Goal: Task Accomplishment & Management: Use online tool/utility

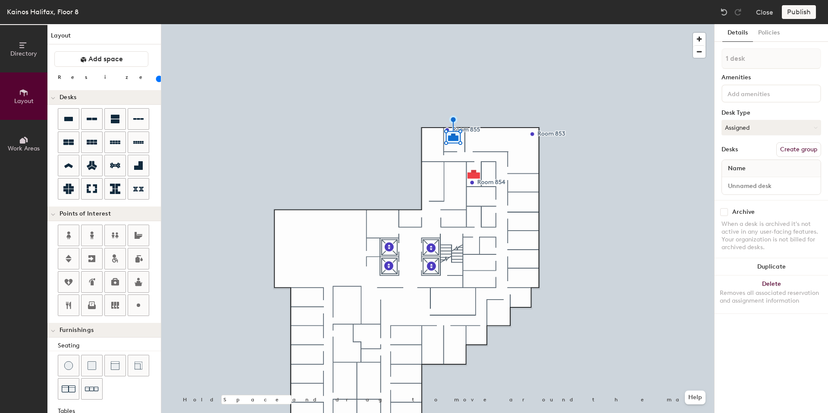
click at [476, 24] on div at bounding box center [437, 24] width 553 height 0
click at [749, 94] on input at bounding box center [765, 93] width 78 height 10
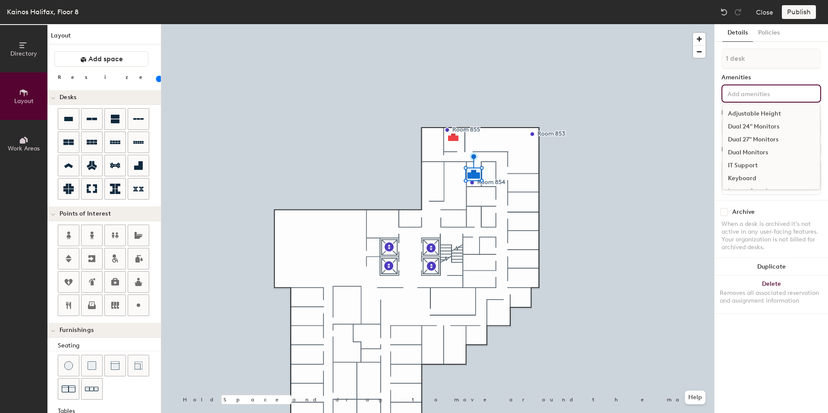
click at [639, 24] on div at bounding box center [437, 24] width 553 height 0
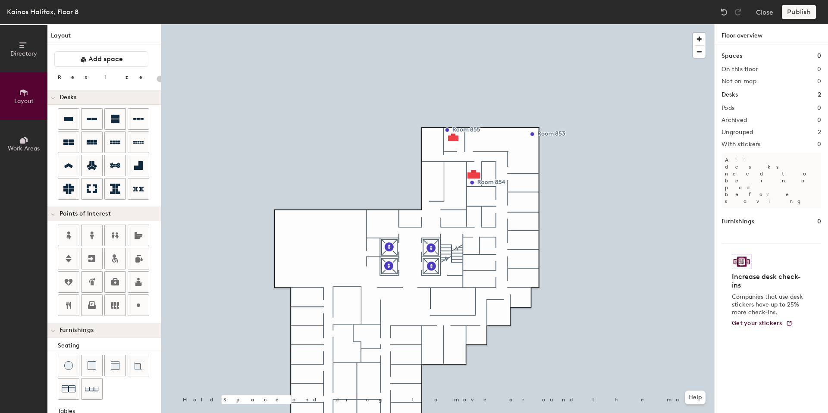
click at [475, 24] on div at bounding box center [437, 24] width 553 height 0
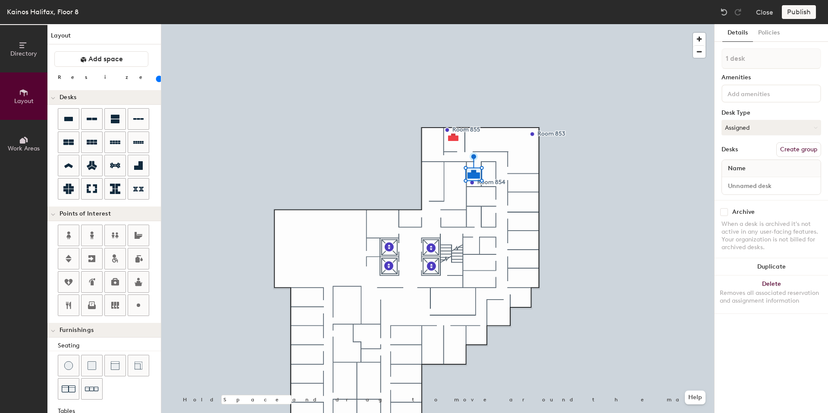
click at [743, 92] on input at bounding box center [765, 93] width 78 height 10
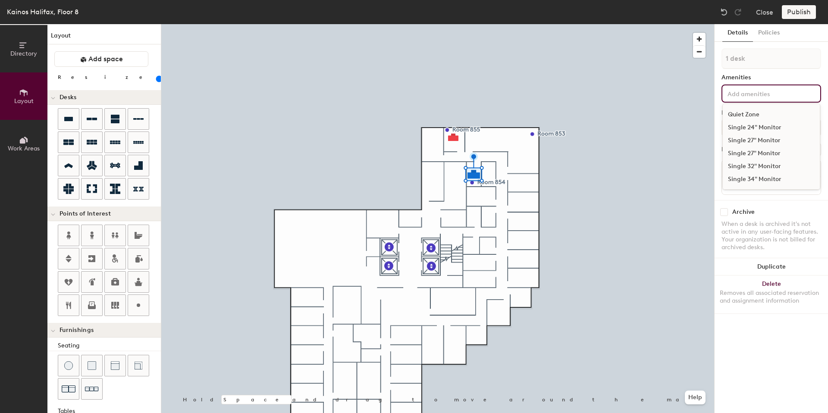
drag, startPoint x: 754, startPoint y: 152, endPoint x: 733, endPoint y: 153, distance: 21.6
click at [754, 152] on div "Single 27" Monitor" at bounding box center [771, 153] width 97 height 13
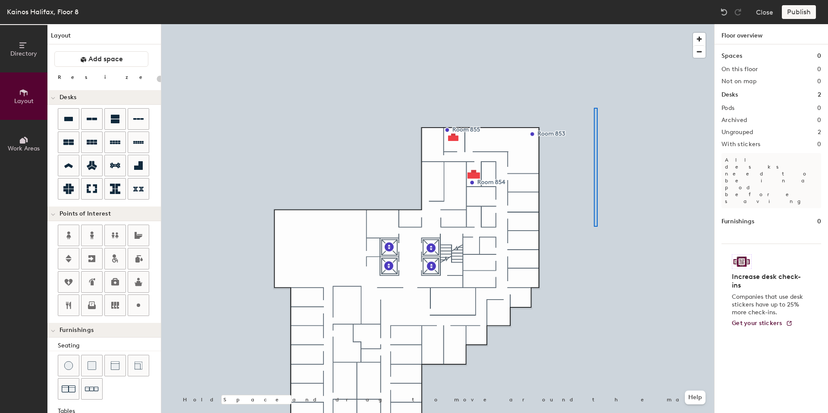
click at [599, 24] on div at bounding box center [437, 24] width 553 height 0
click at [568, 24] on div at bounding box center [437, 24] width 553 height 0
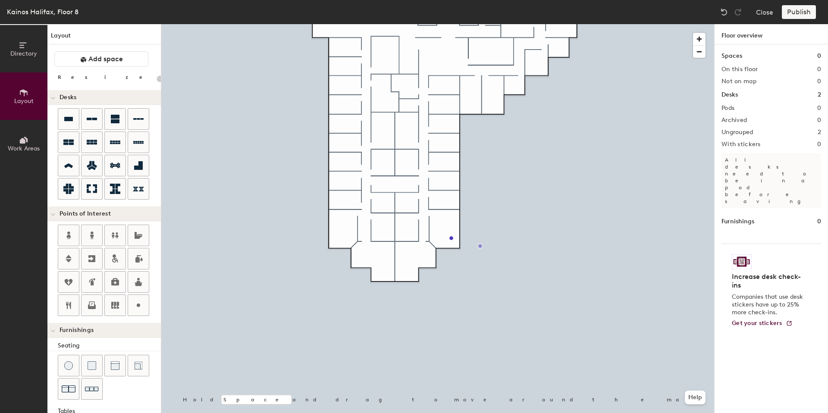
click at [528, 24] on div at bounding box center [437, 24] width 553 height 0
click at [456, 24] on div at bounding box center [437, 24] width 553 height 0
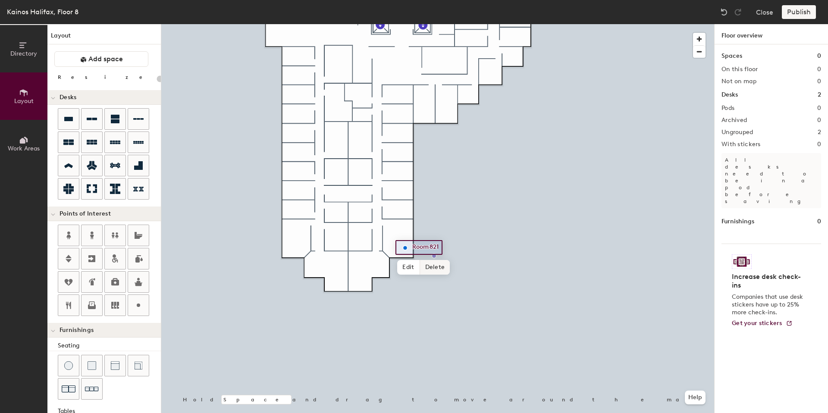
click at [434, 268] on span "Delete" at bounding box center [435, 267] width 30 height 15
click at [138, 310] on icon at bounding box center [138, 305] width 10 height 10
type input "20"
type input "Room 821"
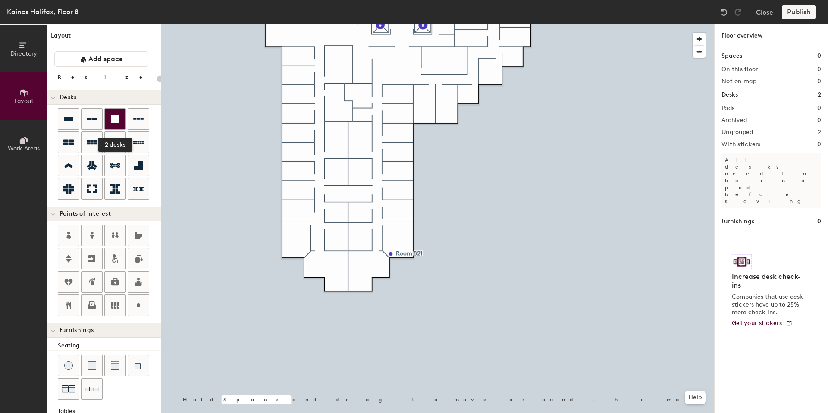
click at [117, 119] on icon at bounding box center [115, 119] width 10 height 10
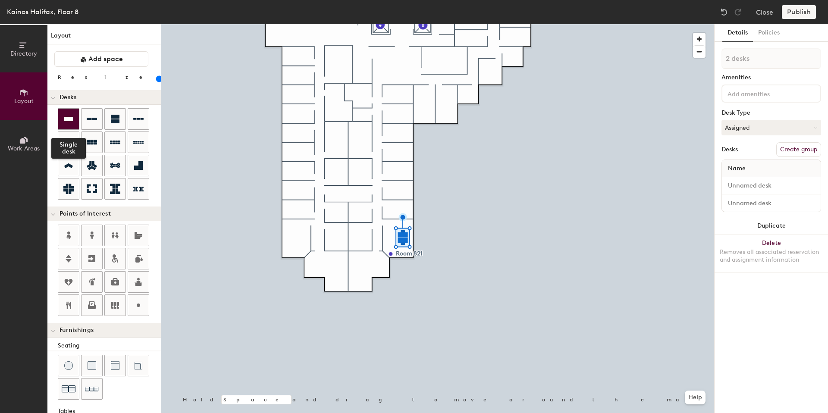
click at [61, 117] on div at bounding box center [68, 119] width 21 height 21
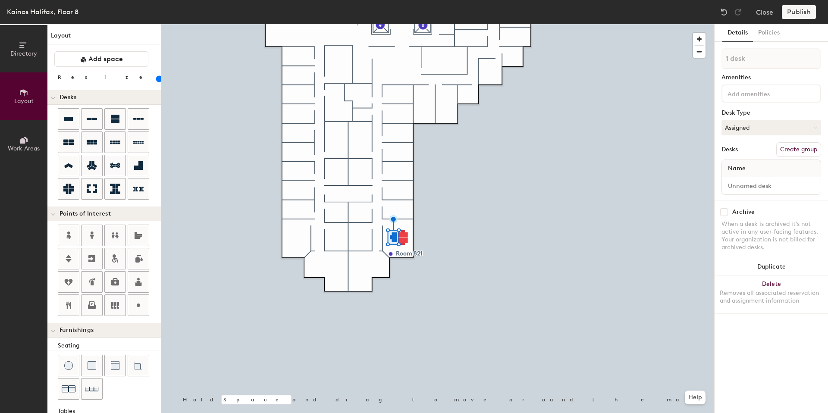
click at [750, 94] on input at bounding box center [765, 93] width 78 height 10
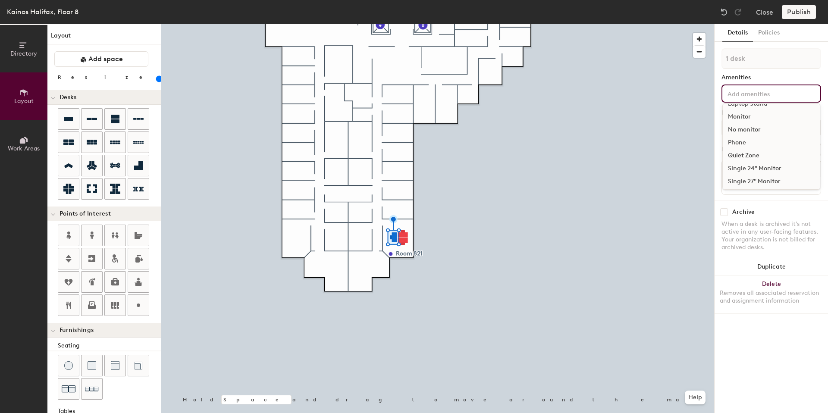
scroll to position [129, 0]
click at [760, 151] on div "Single 27" Monitor" at bounding box center [771, 153] width 97 height 13
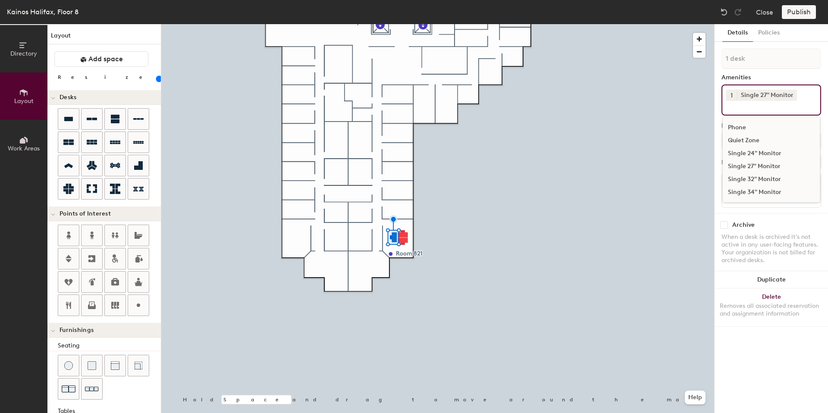
scroll to position [116, 0]
click at [466, 24] on div at bounding box center [437, 24] width 553 height 0
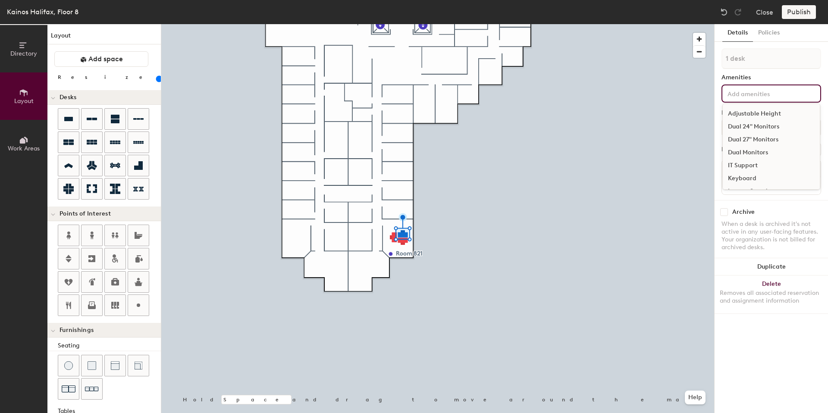
click at [762, 96] on input at bounding box center [765, 93] width 78 height 10
click at [748, 151] on div "Single 27" Monitor" at bounding box center [771, 153] width 97 height 13
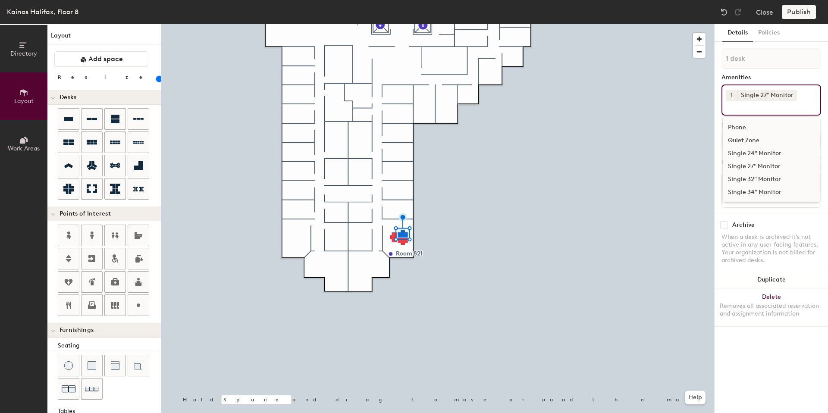
click at [497, 24] on div at bounding box center [437, 24] width 553 height 0
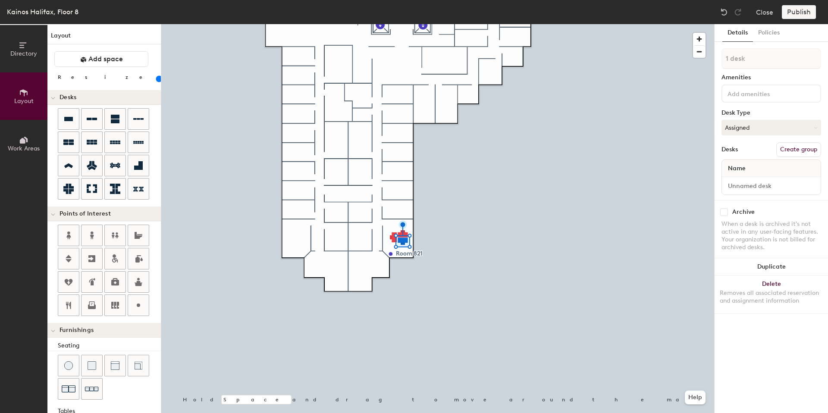
click at [763, 96] on input at bounding box center [765, 93] width 78 height 10
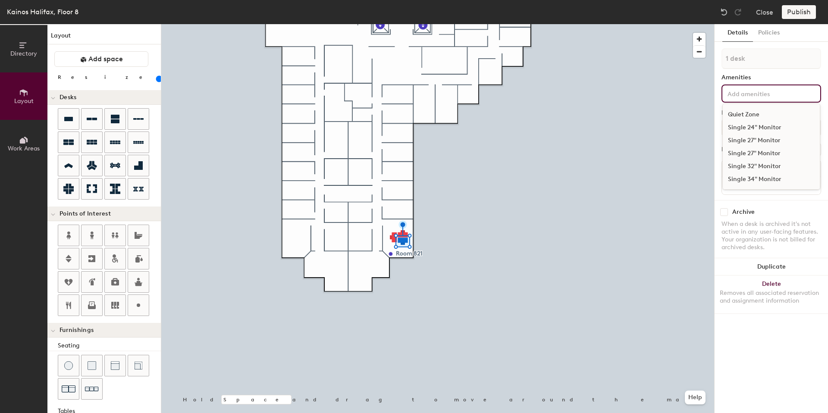
click at [753, 153] on div "Single 27" Monitor" at bounding box center [771, 153] width 97 height 13
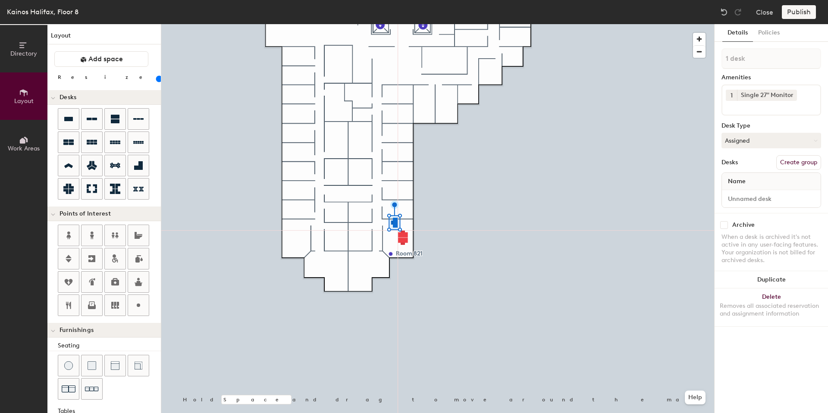
click at [444, 24] on div at bounding box center [437, 24] width 553 height 0
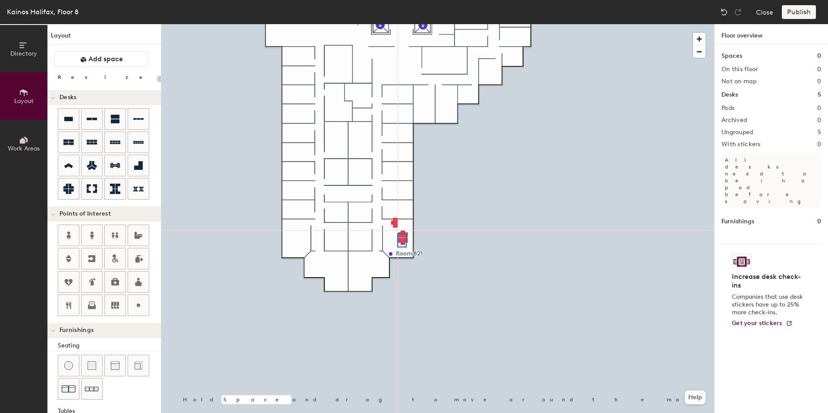
type input "80"
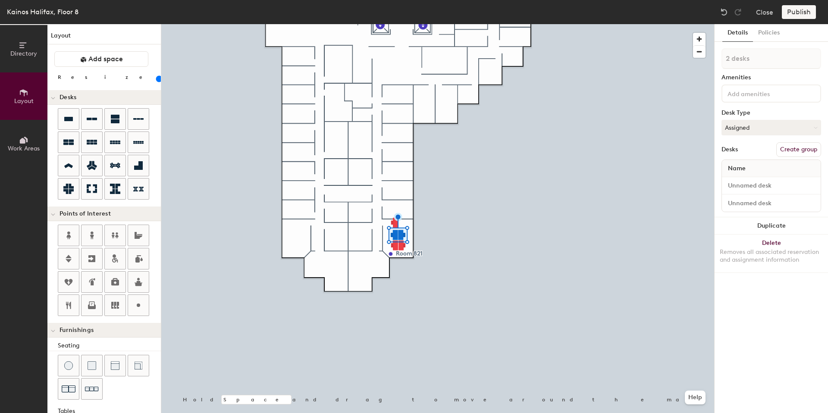
type input "1 desk"
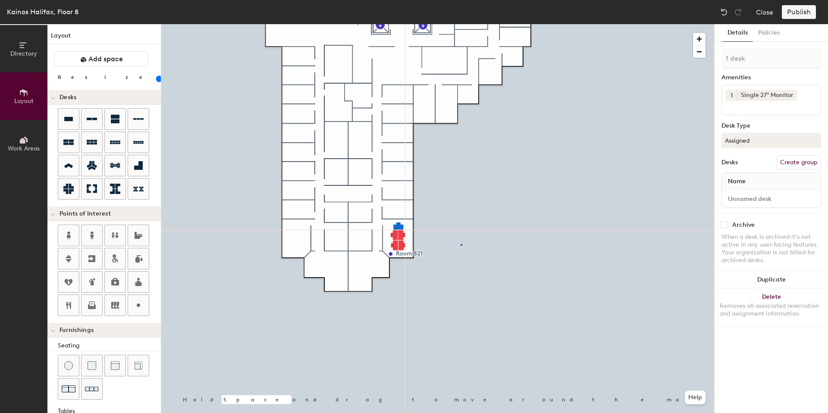
click at [461, 24] on div at bounding box center [437, 24] width 553 height 0
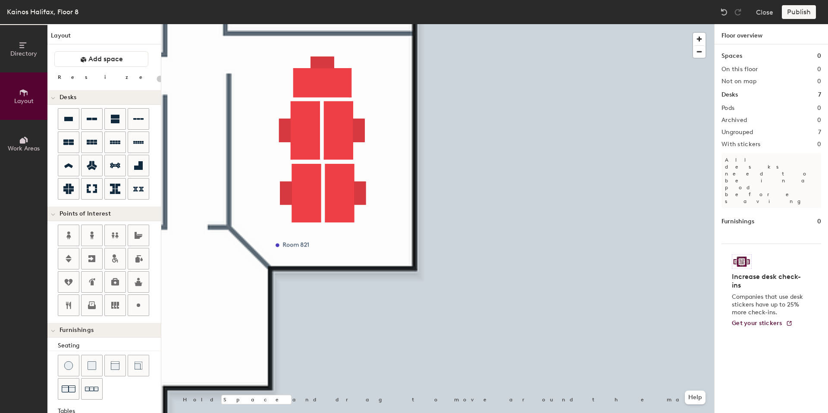
click at [294, 24] on div at bounding box center [437, 24] width 553 height 0
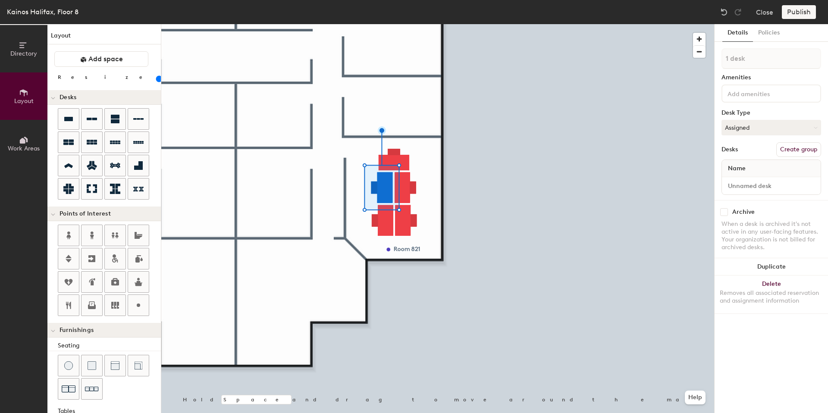
click at [752, 95] on input at bounding box center [765, 93] width 78 height 10
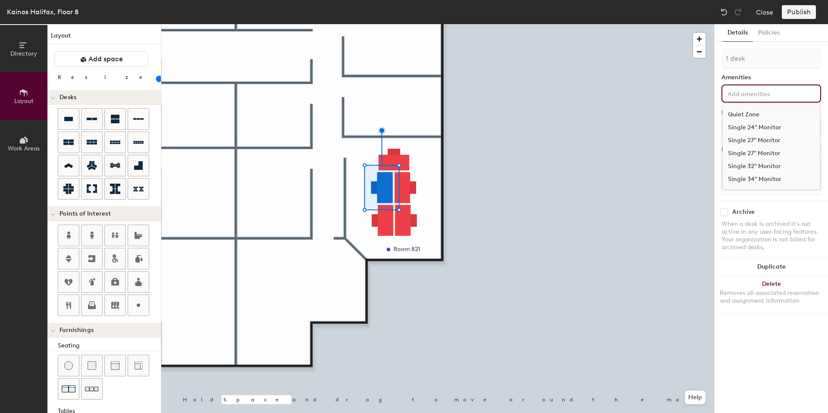
click at [751, 150] on div "Single 27" Monitor" at bounding box center [771, 153] width 97 height 13
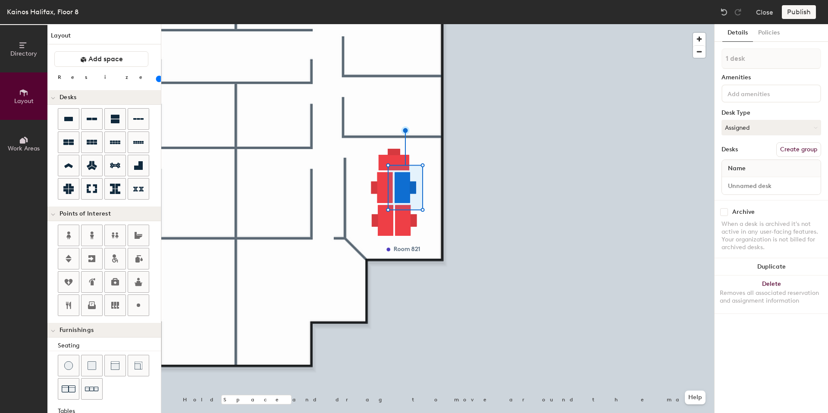
click at [731, 97] on input at bounding box center [765, 93] width 78 height 10
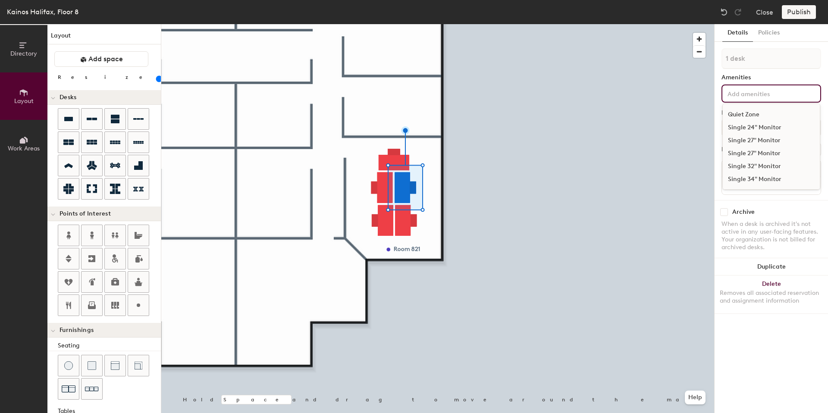
click at [750, 151] on div "Single 27" Monitor" at bounding box center [771, 153] width 97 height 13
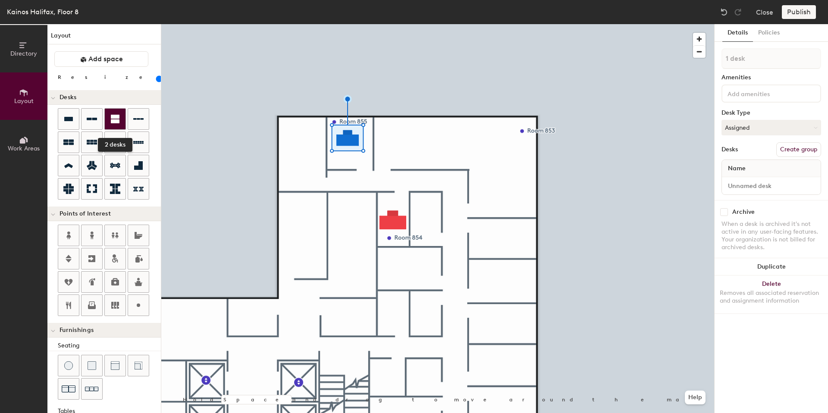
click at [116, 120] on icon at bounding box center [115, 119] width 9 height 9
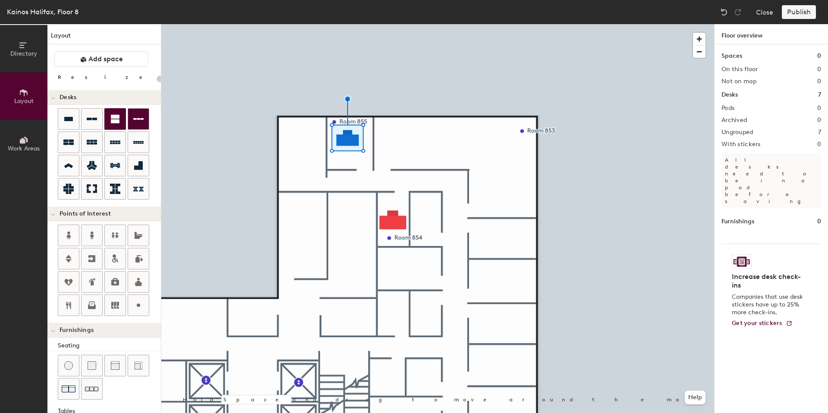
type input "80"
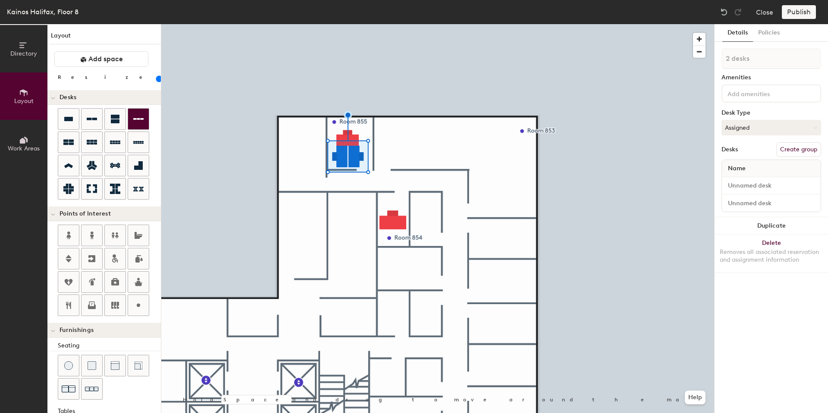
type input "1 desk"
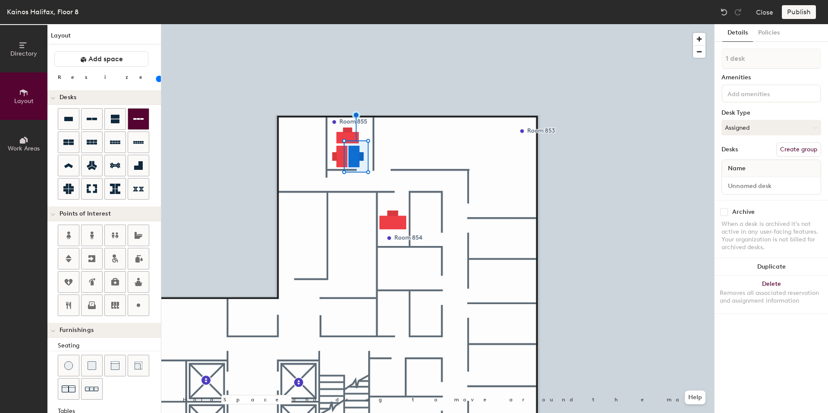
click at [327, 24] on div at bounding box center [437, 24] width 553 height 0
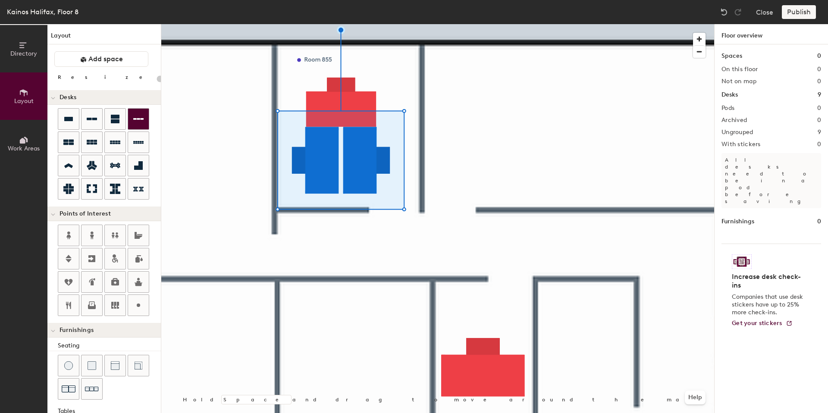
click at [370, 24] on div at bounding box center [437, 24] width 553 height 0
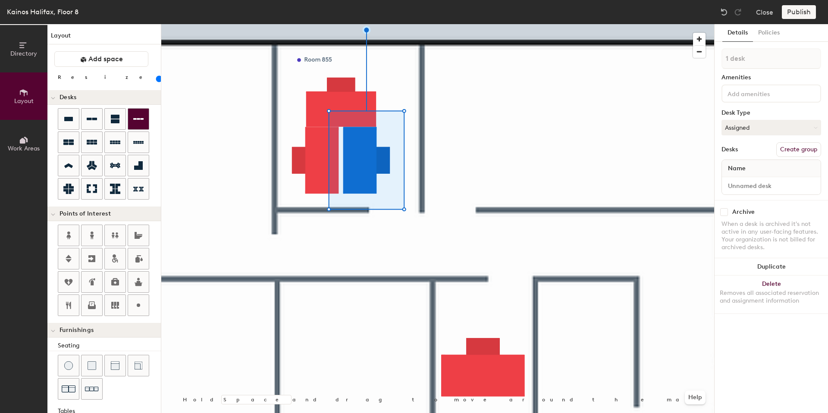
click at [312, 24] on div at bounding box center [437, 24] width 553 height 0
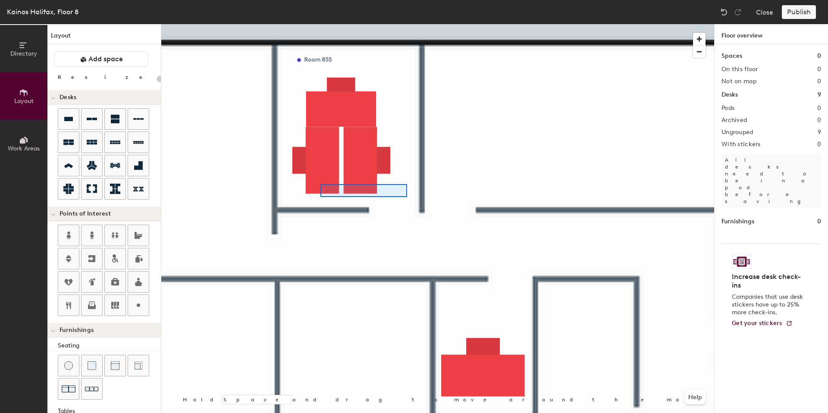
click at [319, 24] on div at bounding box center [437, 24] width 553 height 0
click at [371, 24] on div at bounding box center [437, 24] width 553 height 0
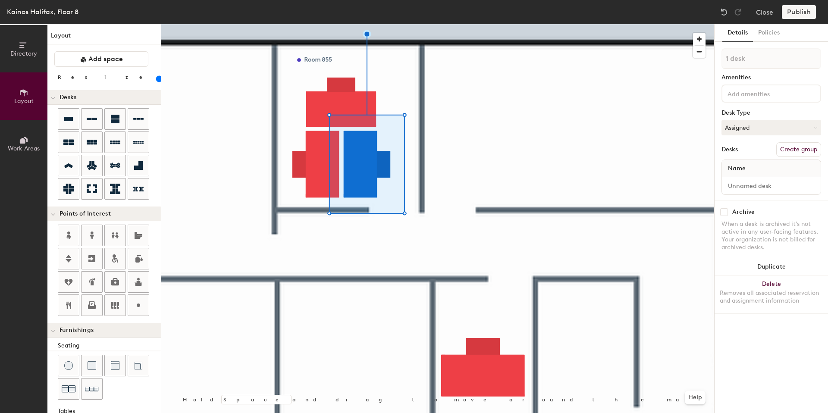
click at [740, 96] on input at bounding box center [765, 93] width 78 height 10
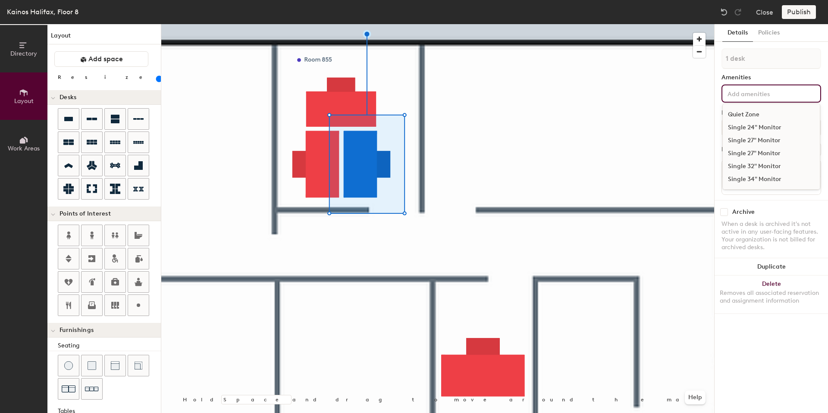
click at [741, 141] on div "Single 27" Monitor" at bounding box center [771, 140] width 97 height 13
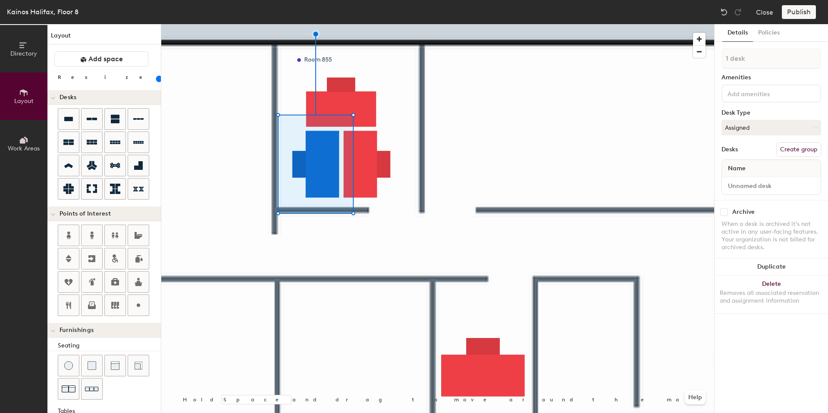
click at [762, 90] on input at bounding box center [765, 93] width 78 height 10
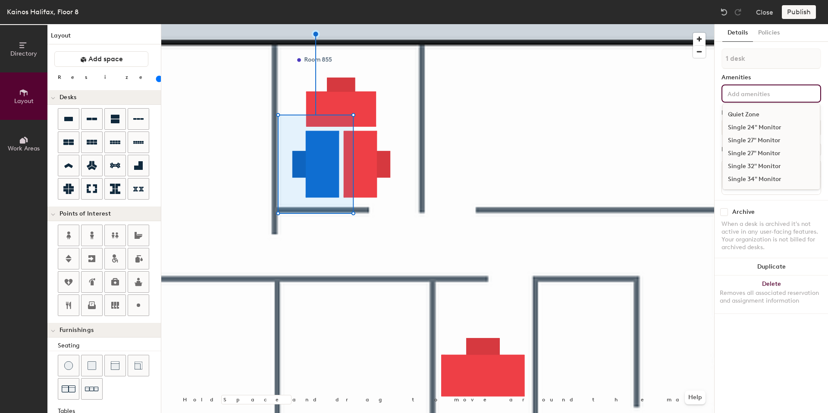
click at [744, 149] on div "Single 27" Monitor" at bounding box center [771, 153] width 97 height 13
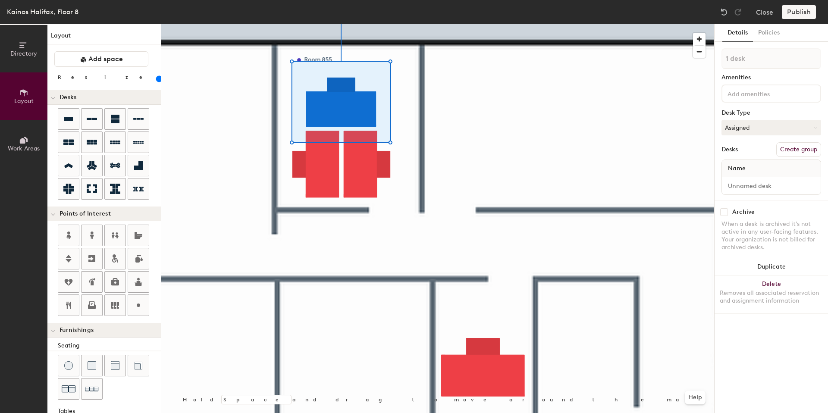
click at [759, 93] on input at bounding box center [765, 93] width 78 height 10
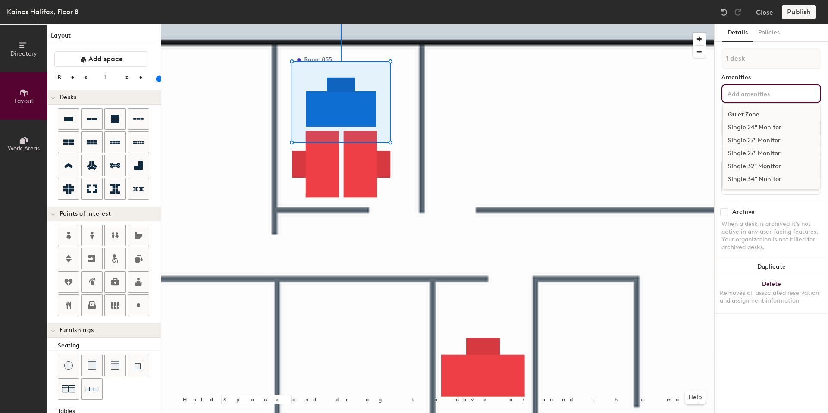
click at [746, 153] on div "Single 27" Monitor" at bounding box center [771, 153] width 97 height 13
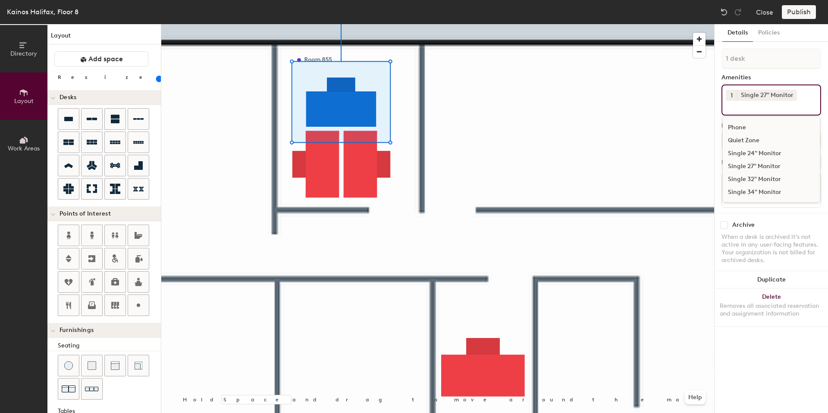
click at [571, 24] on div at bounding box center [437, 24] width 553 height 0
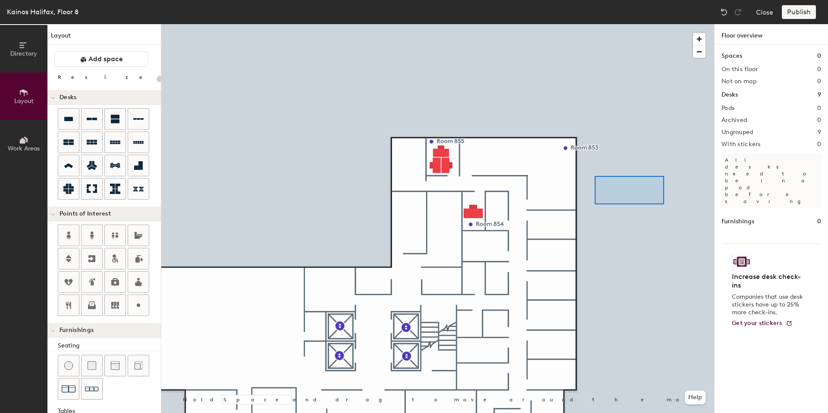
click at [594, 24] on div at bounding box center [437, 24] width 553 height 0
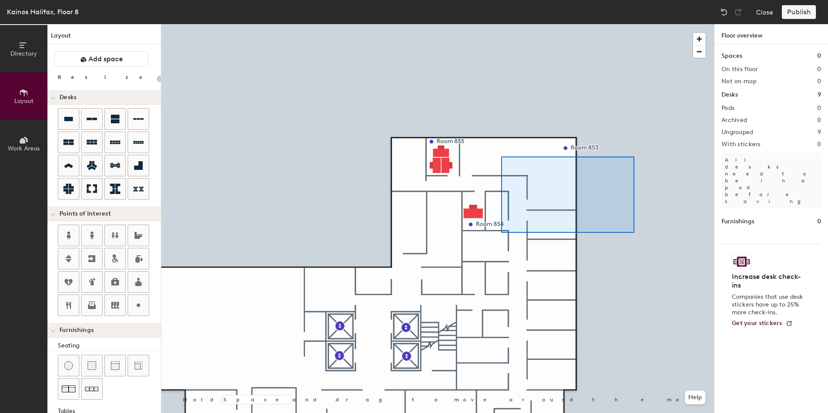
click at [503, 24] on div at bounding box center [437, 24] width 553 height 0
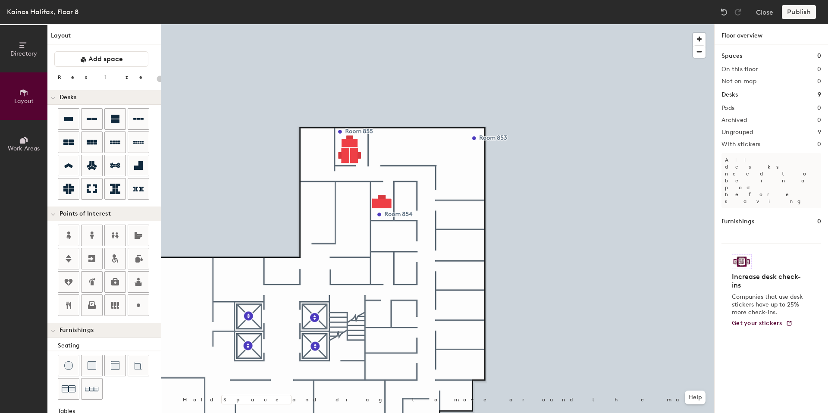
drag, startPoint x: 112, startPoint y: 143, endPoint x: 156, endPoint y: 148, distance: 43.8
click at [113, 143] on icon at bounding box center [115, 142] width 10 height 10
type input "80"
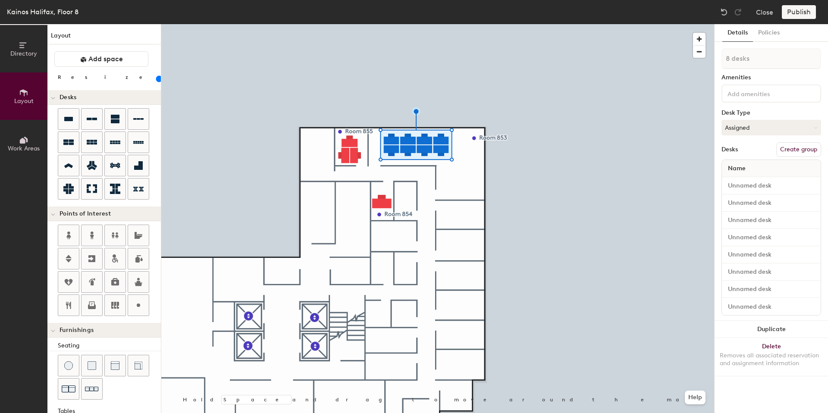
type input "1 desk"
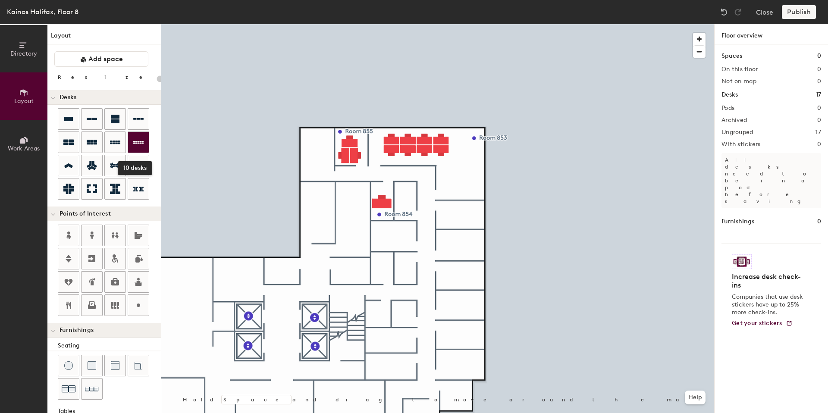
click at [144, 144] on div at bounding box center [138, 142] width 21 height 21
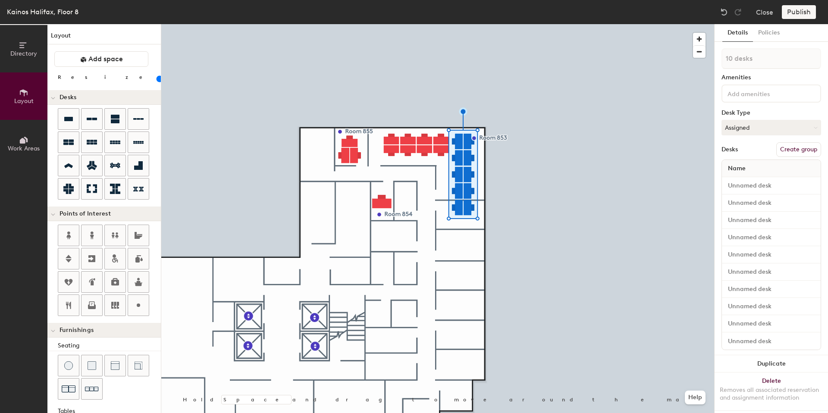
type input "80"
type input "1 desk"
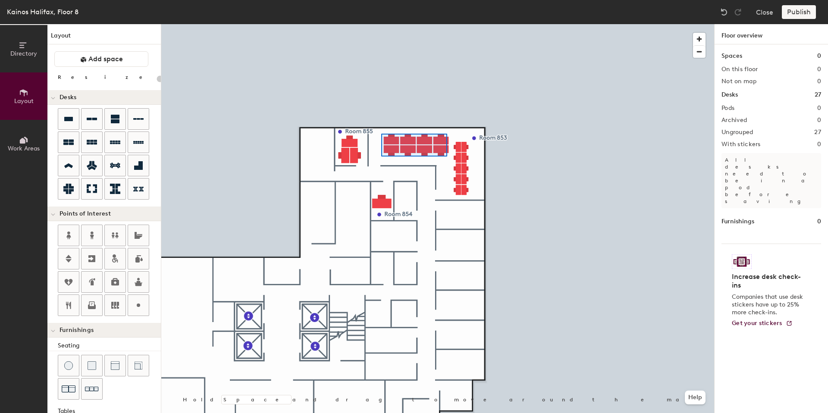
click at [381, 24] on div at bounding box center [437, 24] width 553 height 0
click at [457, 24] on div at bounding box center [437, 24] width 553 height 0
click at [454, 24] on div at bounding box center [437, 24] width 553 height 0
click at [525, 24] on div at bounding box center [437, 24] width 553 height 0
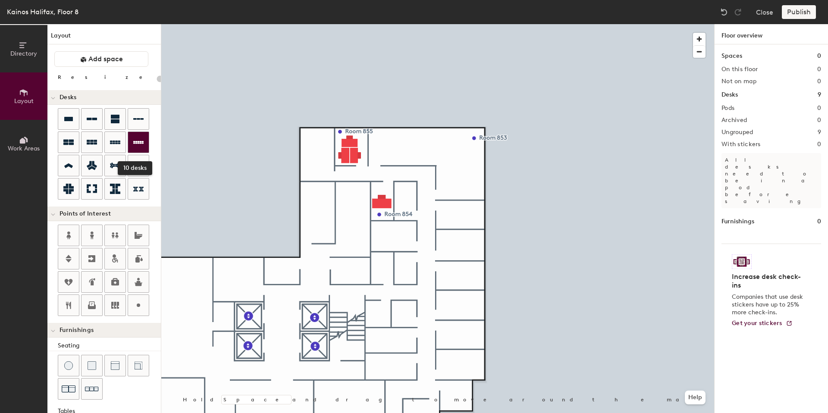
click at [140, 144] on icon at bounding box center [138, 142] width 10 height 3
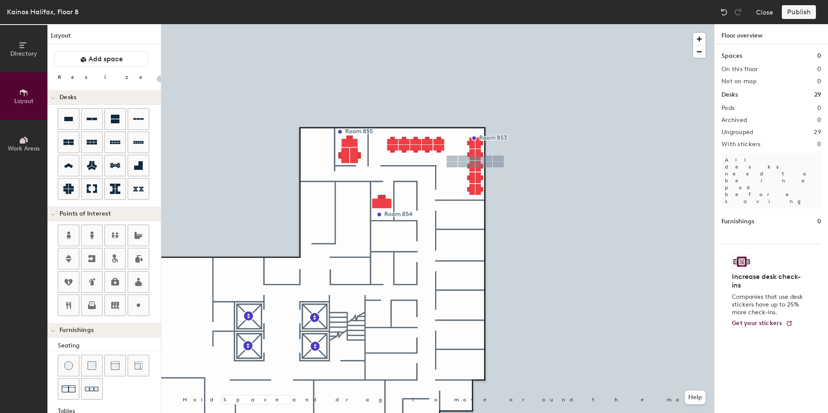
type input "60"
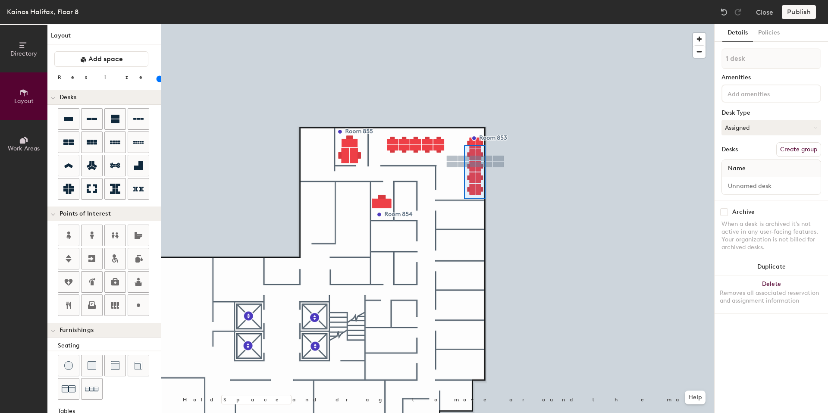
click at [465, 24] on div at bounding box center [437, 24] width 553 height 0
type input "10 desks"
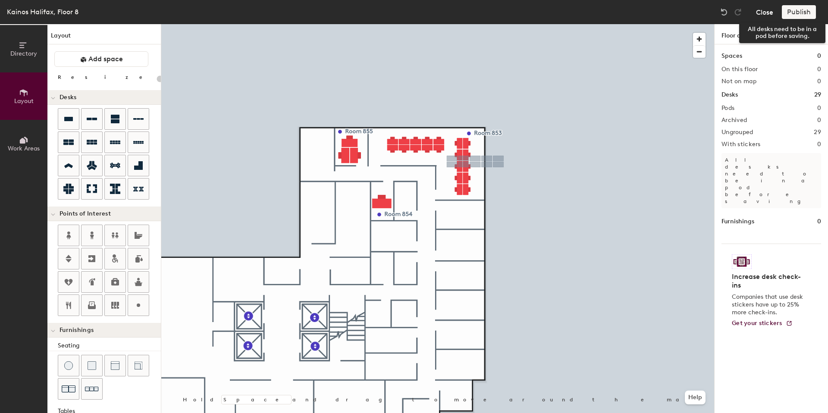
click at [762, 12] on button "Close" at bounding box center [764, 12] width 17 height 14
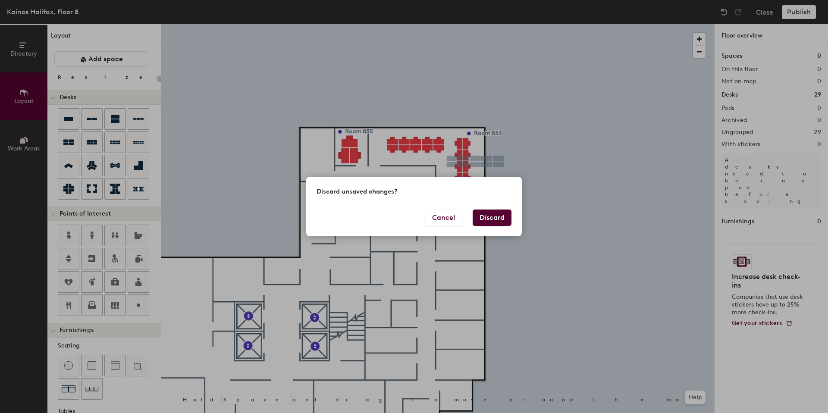
click at [530, 261] on div "Discard unsaved changes? Cancel Discard" at bounding box center [414, 206] width 828 height 413
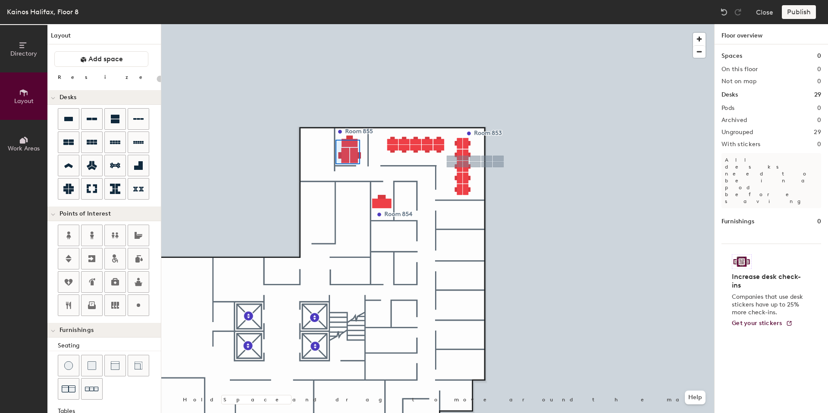
type input "80"
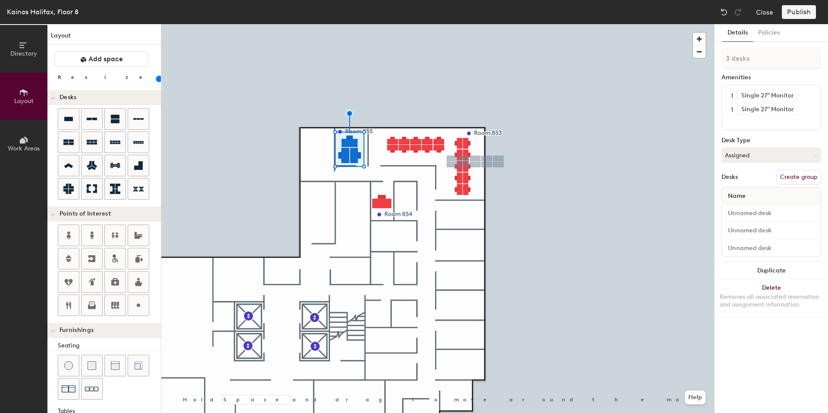
click at [790, 176] on button "Create group" at bounding box center [798, 177] width 45 height 15
drag, startPoint x: 734, startPoint y: 60, endPoint x: 702, endPoint y: 56, distance: 32.6
click at [702, 56] on div "Directory Layout Work Areas Layout Add space Resize Desks Points of Interest Fu…" at bounding box center [414, 218] width 828 height 389
type input "Room 855"
click at [646, 24] on div at bounding box center [437, 24] width 553 height 0
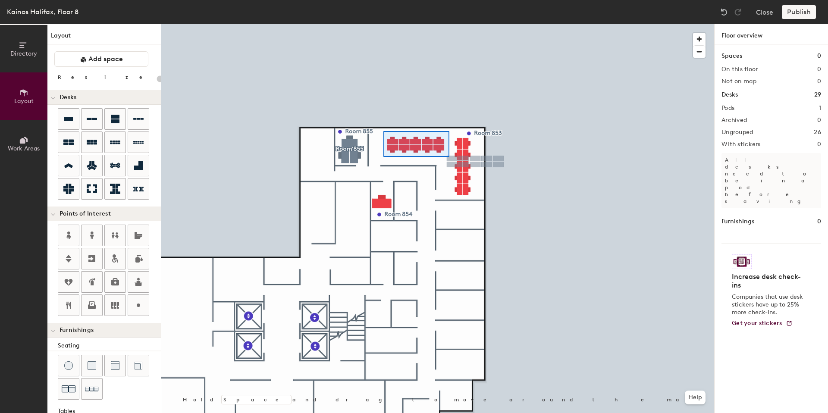
type input "60"
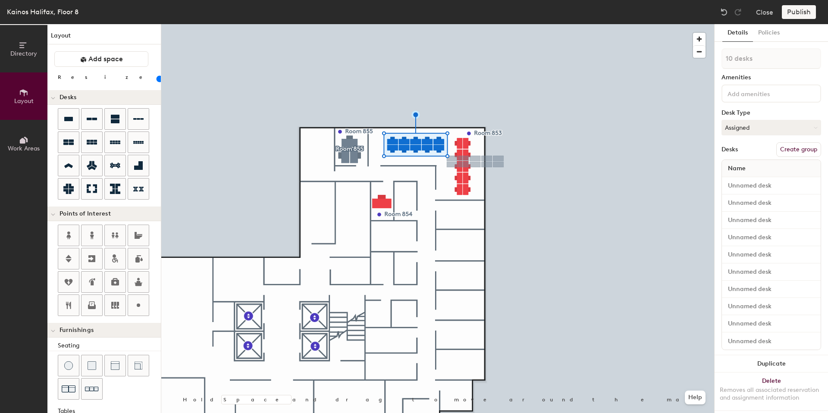
click at [791, 154] on button "Create group" at bounding box center [798, 149] width 45 height 15
click at [712, 57] on div "Directory Layout Work Areas Layout Add space Resize Desks Points of Interest Fu…" at bounding box center [414, 218] width 828 height 389
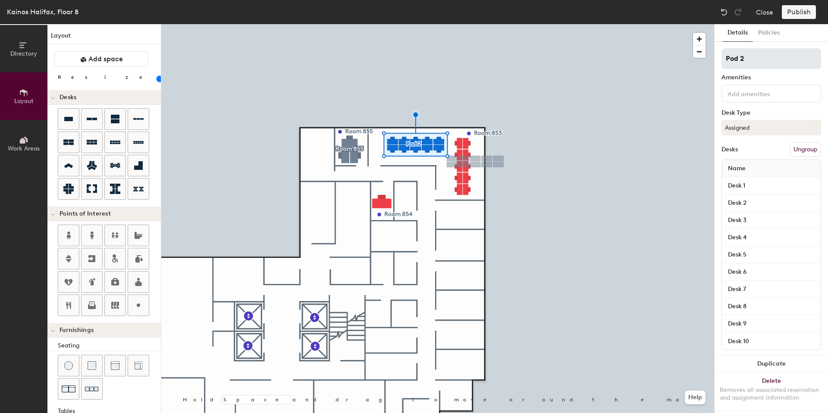
drag, startPoint x: 747, startPoint y: 63, endPoint x: 725, endPoint y: 62, distance: 22.0
click at [725, 62] on input "Pod 2" at bounding box center [772, 58] width 100 height 21
type input "Room 853 - Pod 1"
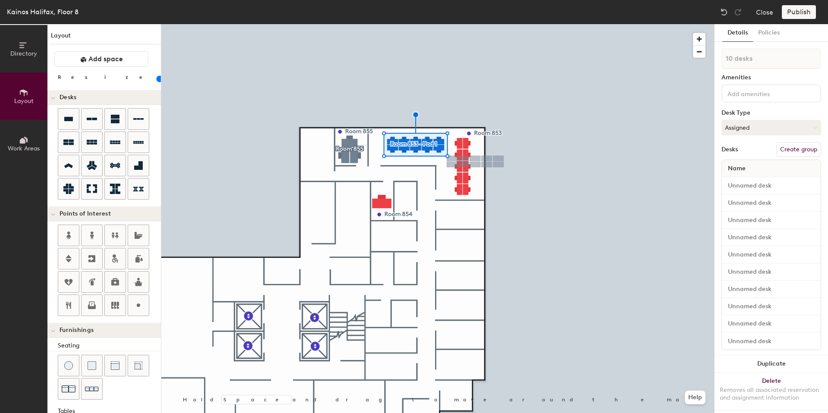
click at [615, 24] on div at bounding box center [437, 24] width 553 height 0
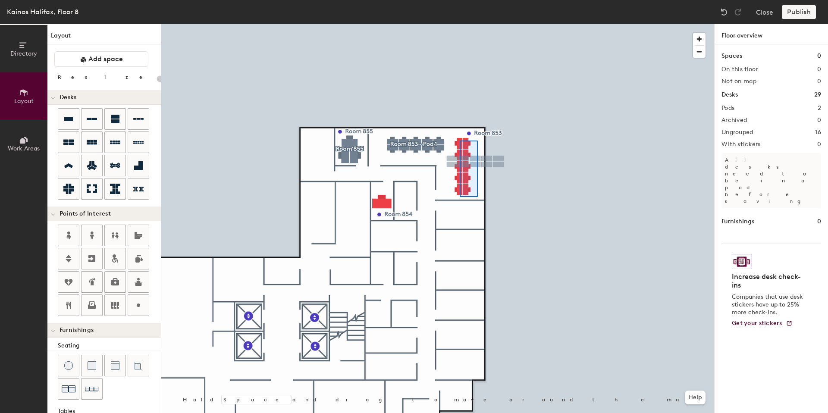
click at [460, 24] on div at bounding box center [437, 24] width 553 height 0
type input "60"
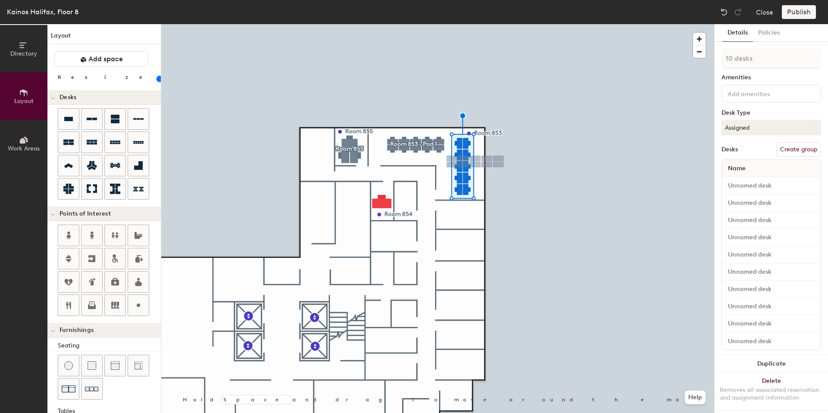
click at [791, 145] on button "Create group" at bounding box center [798, 149] width 45 height 15
click at [710, 60] on div "Directory Layout Work Areas Layout Add space Resize Desks Points of Interest Fu…" at bounding box center [414, 218] width 828 height 389
type input "Room 853 - Pod 2"
click at [548, 24] on div at bounding box center [437, 24] width 553 height 0
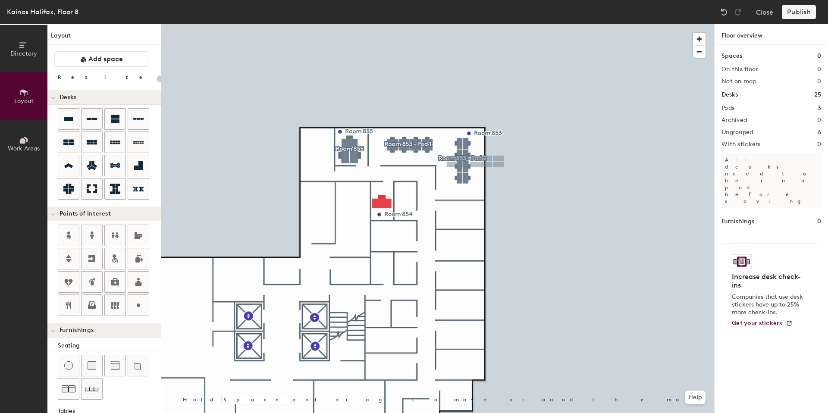
click at [515, 24] on div at bounding box center [437, 24] width 553 height 0
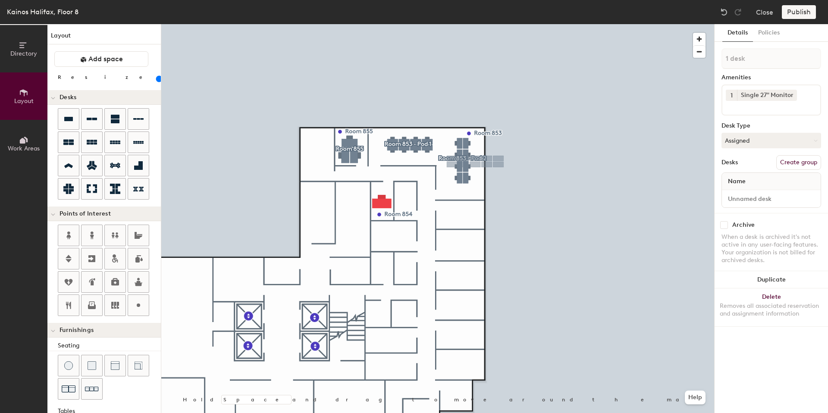
click at [550, 24] on div at bounding box center [437, 24] width 553 height 0
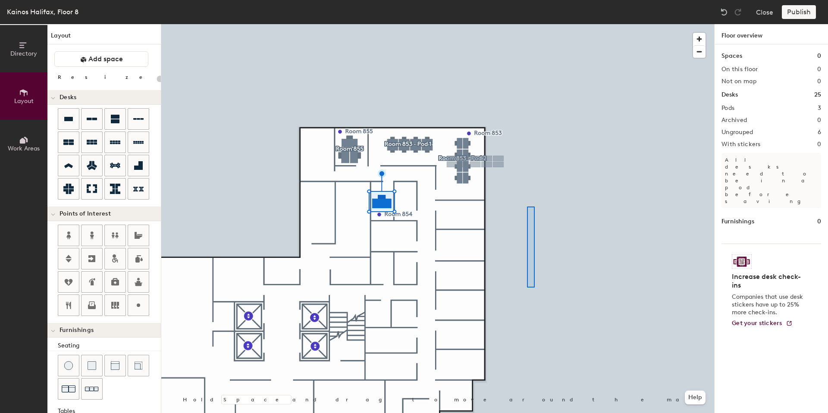
drag, startPoint x: 758, startPoint y: 62, endPoint x: 532, endPoint y: 242, distance: 289.2
click at [527, 24] on div at bounding box center [437, 24] width 553 height 0
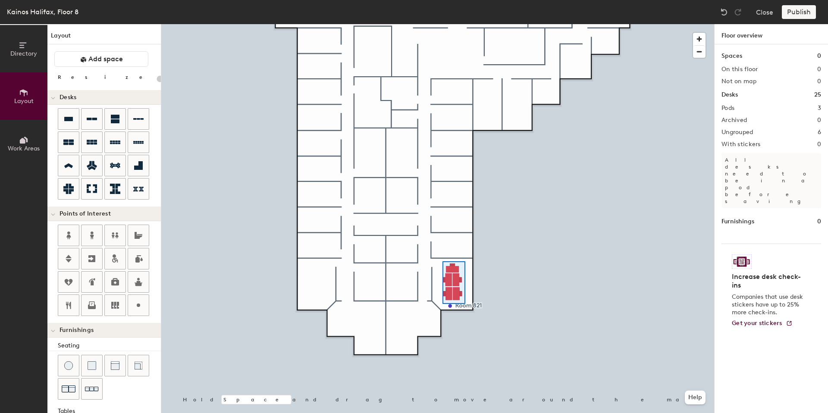
type input "80"
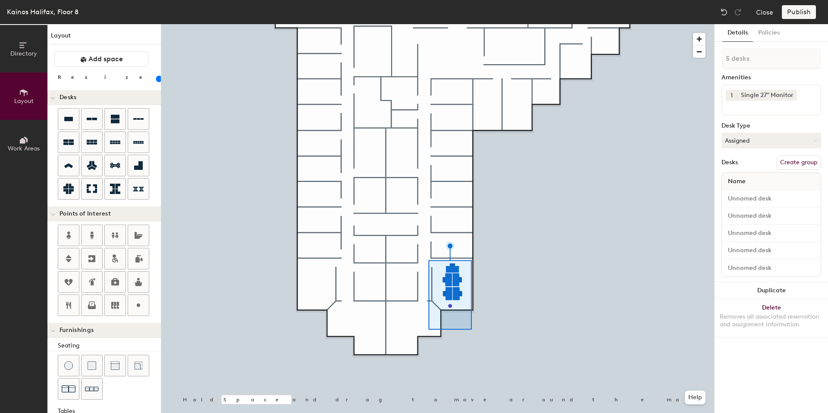
click at [795, 161] on button "Create group" at bounding box center [798, 162] width 45 height 15
type input "P"
type input "Room 821"
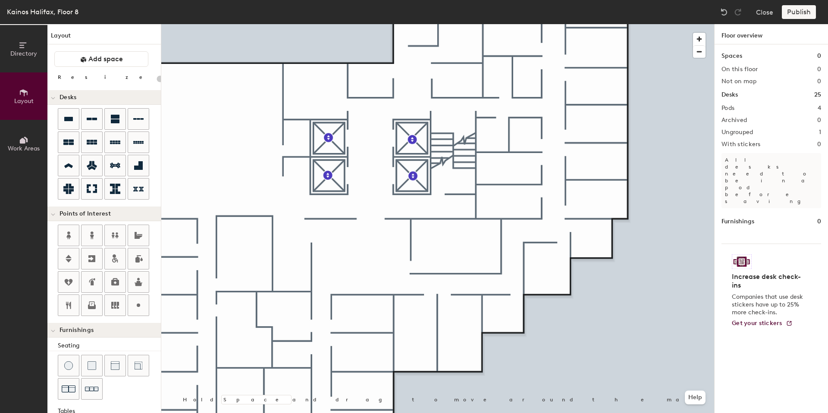
type input "100"
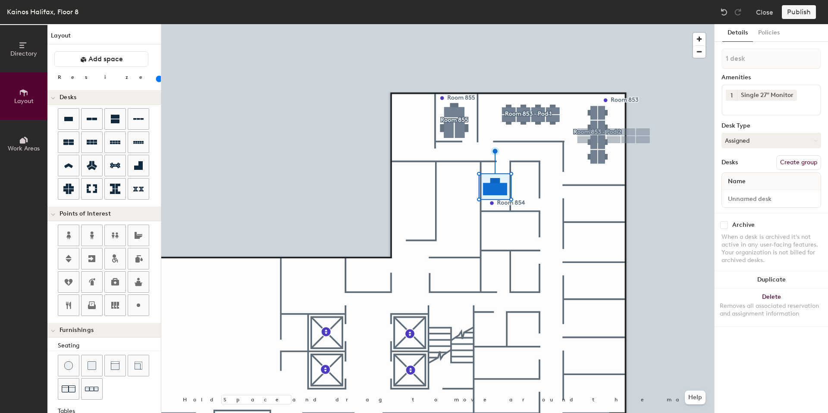
click at [794, 163] on button "Create group" at bounding box center [798, 162] width 45 height 15
click at [688, 60] on div "Directory Layout Work Areas Layout Add space Resize Desks Points of Interest Fu…" at bounding box center [414, 218] width 828 height 389
type input "Room 854"
click at [679, 24] on div at bounding box center [437, 24] width 553 height 0
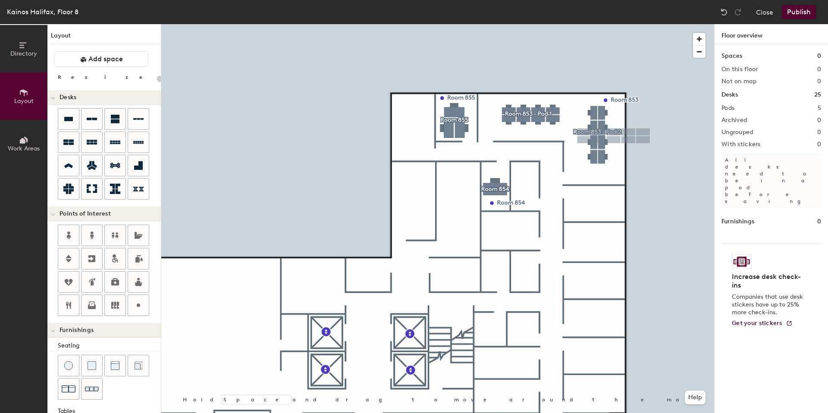
type input "20"
click at [797, 17] on button "Publish" at bounding box center [799, 12] width 34 height 14
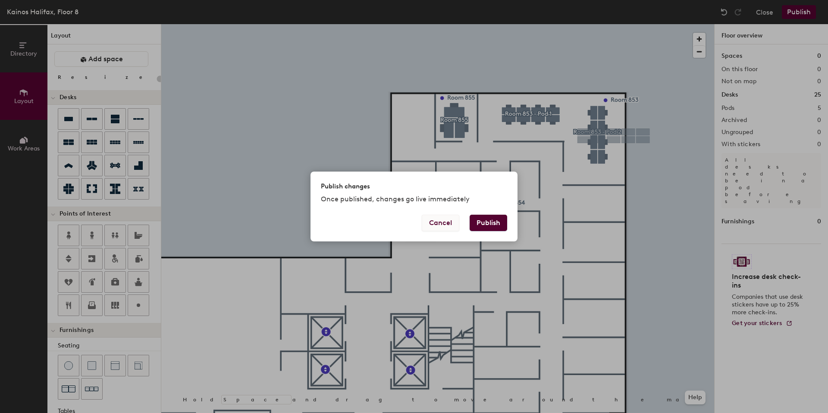
click at [444, 226] on button "Cancel" at bounding box center [441, 223] width 38 height 16
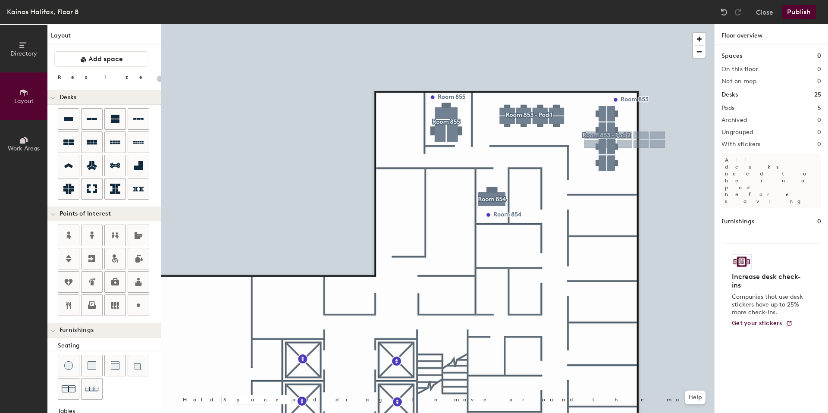
click at [667, 24] on div at bounding box center [437, 24] width 553 height 0
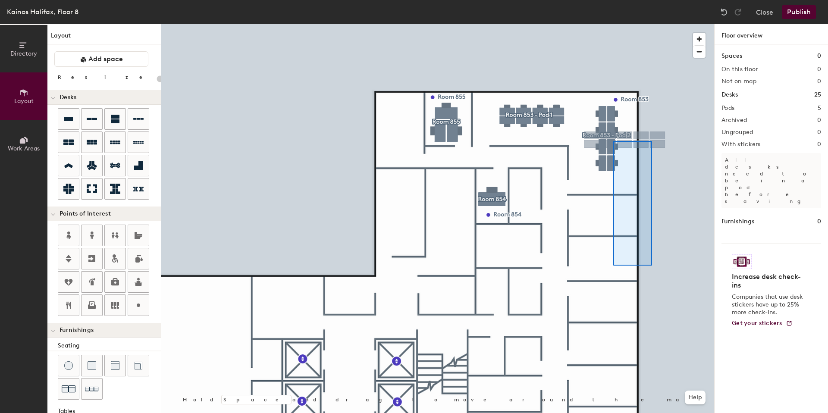
click at [613, 24] on div at bounding box center [437, 24] width 553 height 0
